Goal: Find specific page/section: Find specific page/section

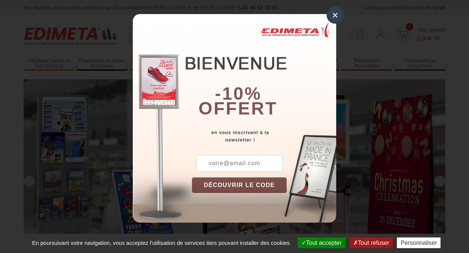
click at [318, 242] on button "Tout accepter" at bounding box center [322, 242] width 48 height 11
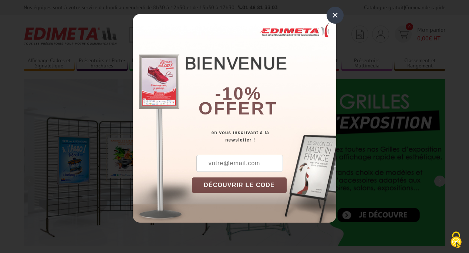
click at [335, 15] on div "×" at bounding box center [335, 15] width 17 height 17
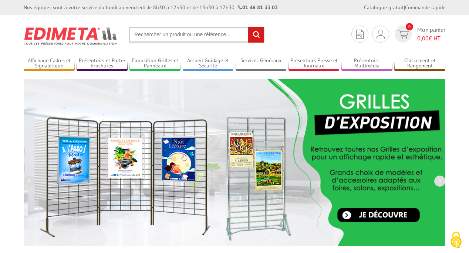
click at [0, 0] on div "Nos équipes sont à votre service du lundi au vendredi de 8h30 à 12h30 et de 13h…" at bounding box center [234, 7] width 469 height 15
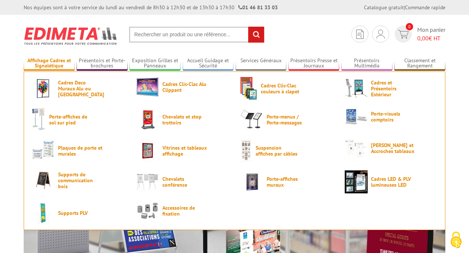
click at [49, 63] on link "Affichage Cadres et Signalétique" at bounding box center [49, 63] width 51 height 12
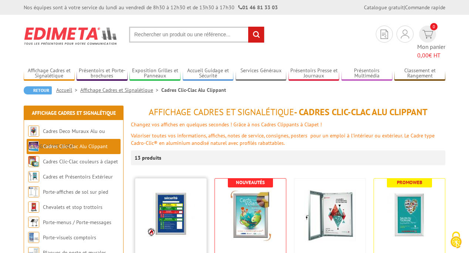
click at [171, 252] on span "Cadre CLIC CLAC Mural ANTI-FEU" at bounding box center [171, 257] width 64 height 11
